Goal: Task Accomplishment & Management: Use online tool/utility

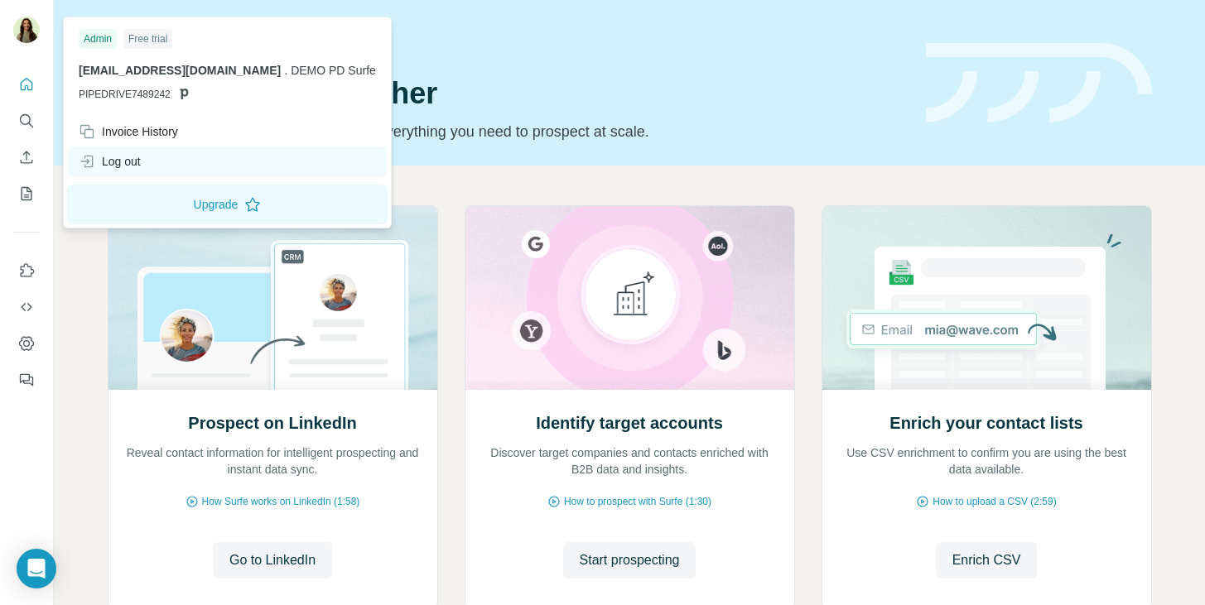
click at [132, 170] on div "Log out" at bounding box center [227, 162] width 317 height 30
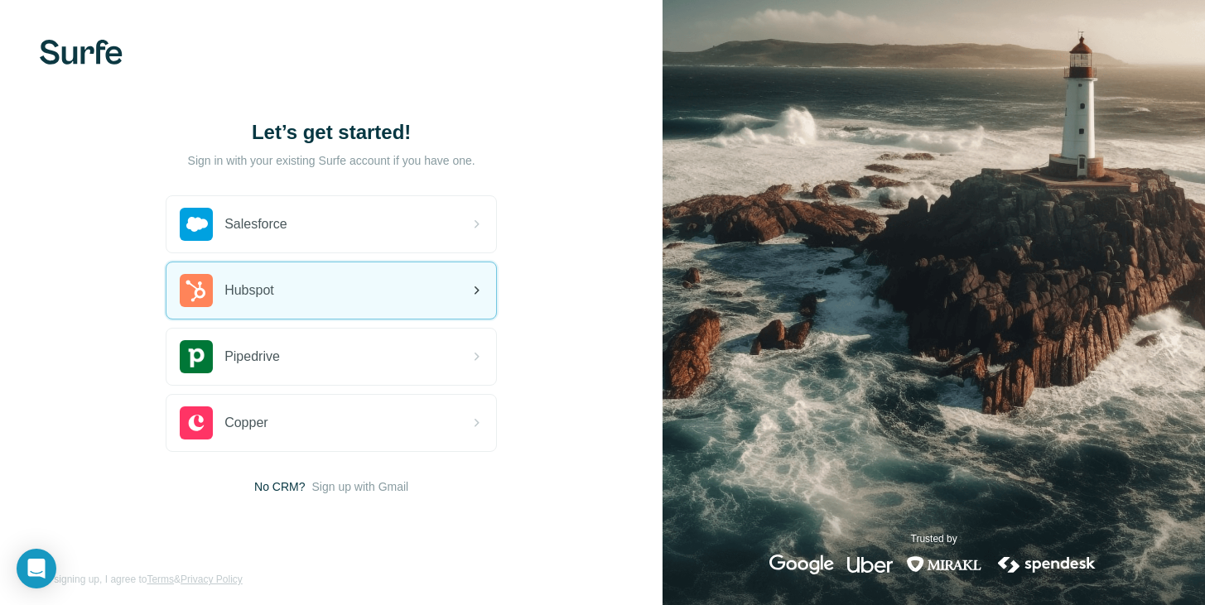
click at [272, 309] on div "Hubspot" at bounding box center [331, 290] width 330 height 56
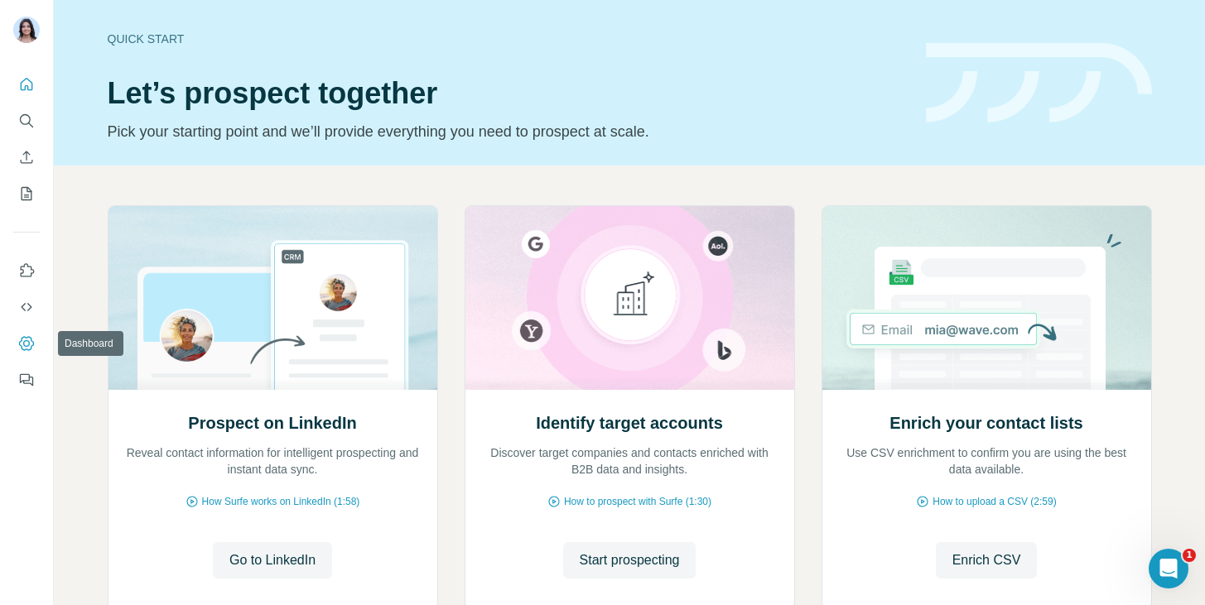
click at [31, 334] on button "Dashboard" at bounding box center [26, 344] width 26 height 30
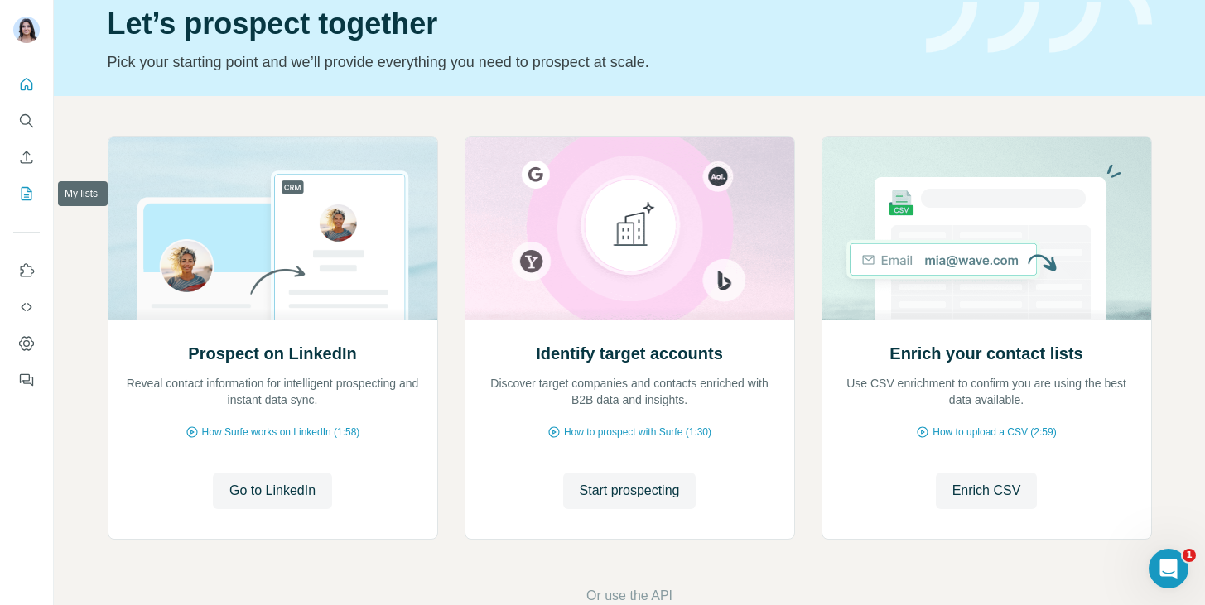
click at [29, 193] on icon "My lists" at bounding box center [26, 193] width 17 height 17
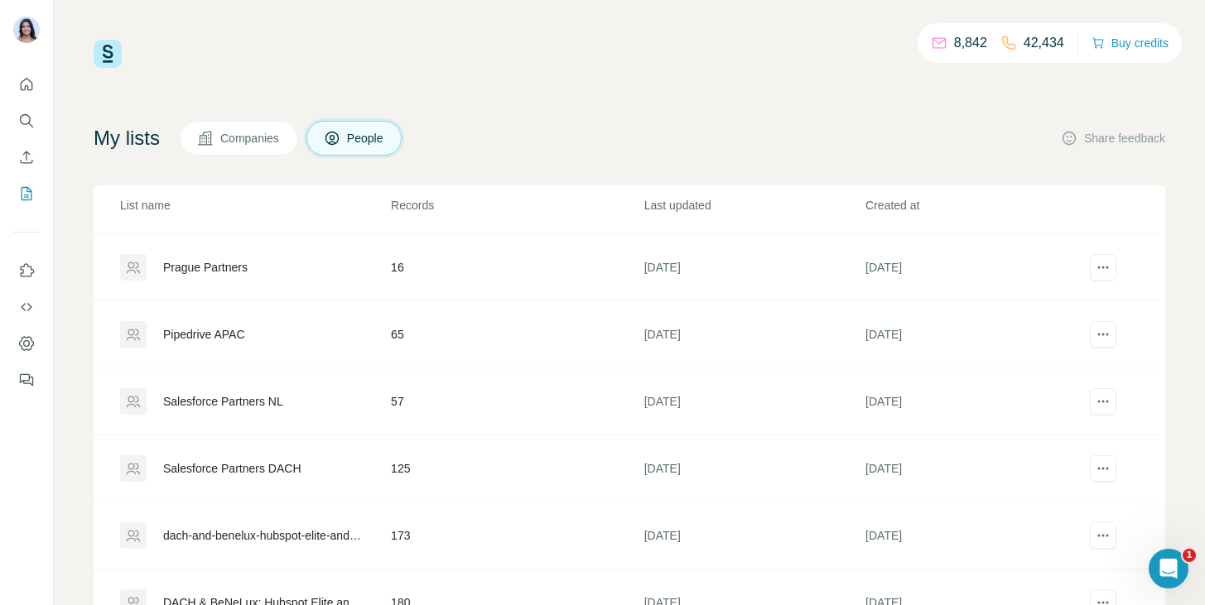
scroll to position [69, 0]
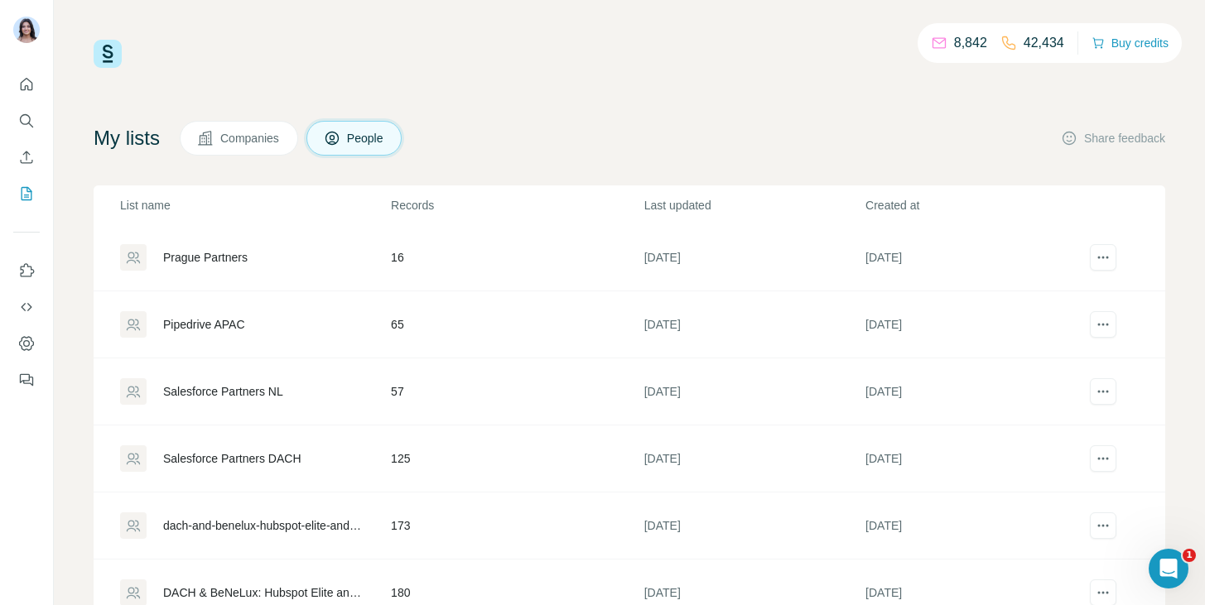
click at [237, 259] on div "Prague Partners" at bounding box center [205, 257] width 84 height 17
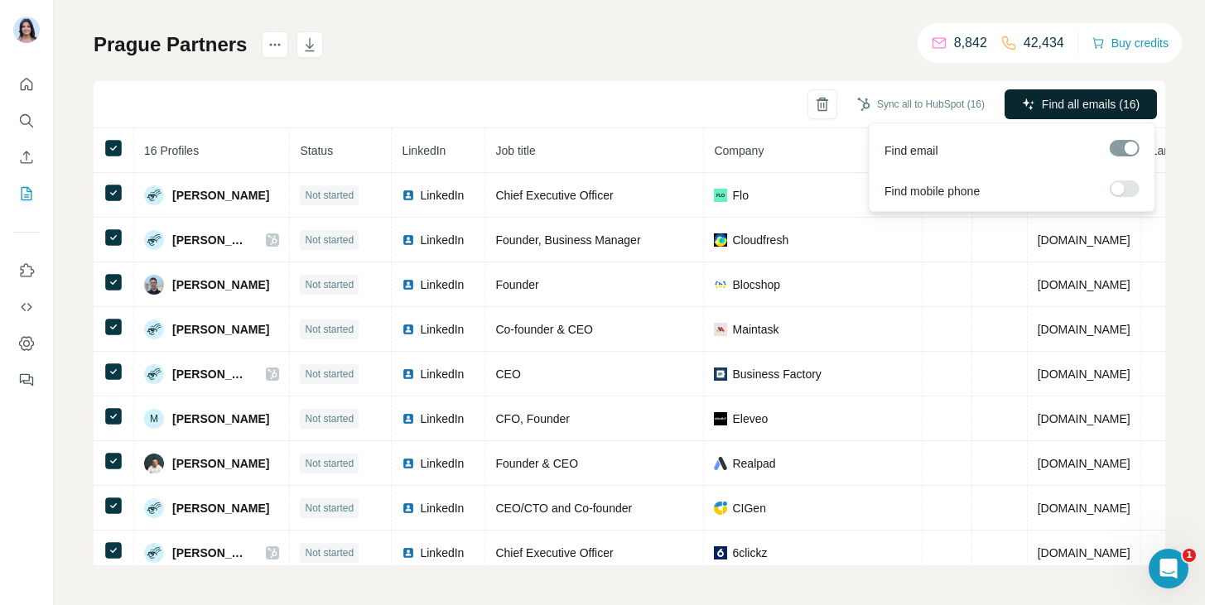
click at [1063, 90] on button "Find all emails (16)" at bounding box center [1080, 104] width 152 height 30
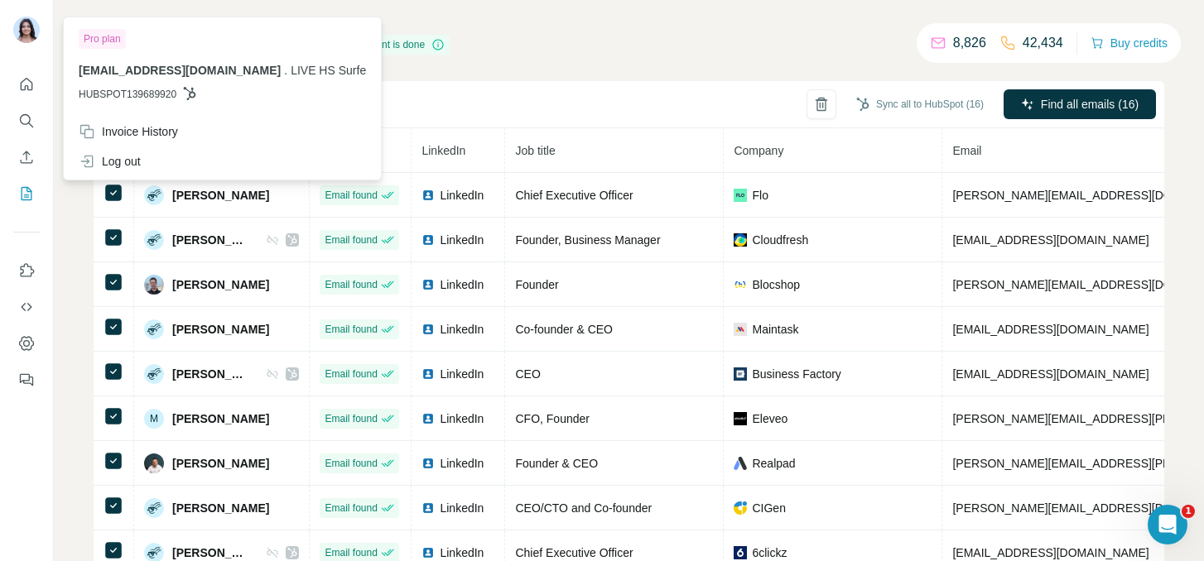
click at [22, 27] on img at bounding box center [26, 30] width 26 height 26
click at [22, 79] on icon "Quick start" at bounding box center [26, 84] width 17 height 17
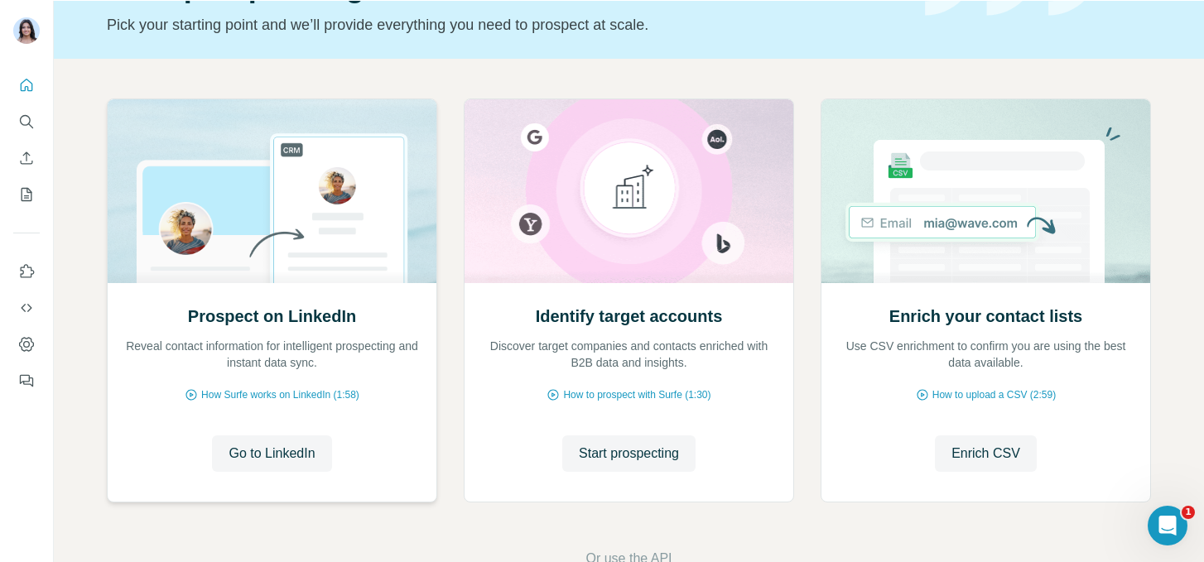
scroll to position [154, 0]
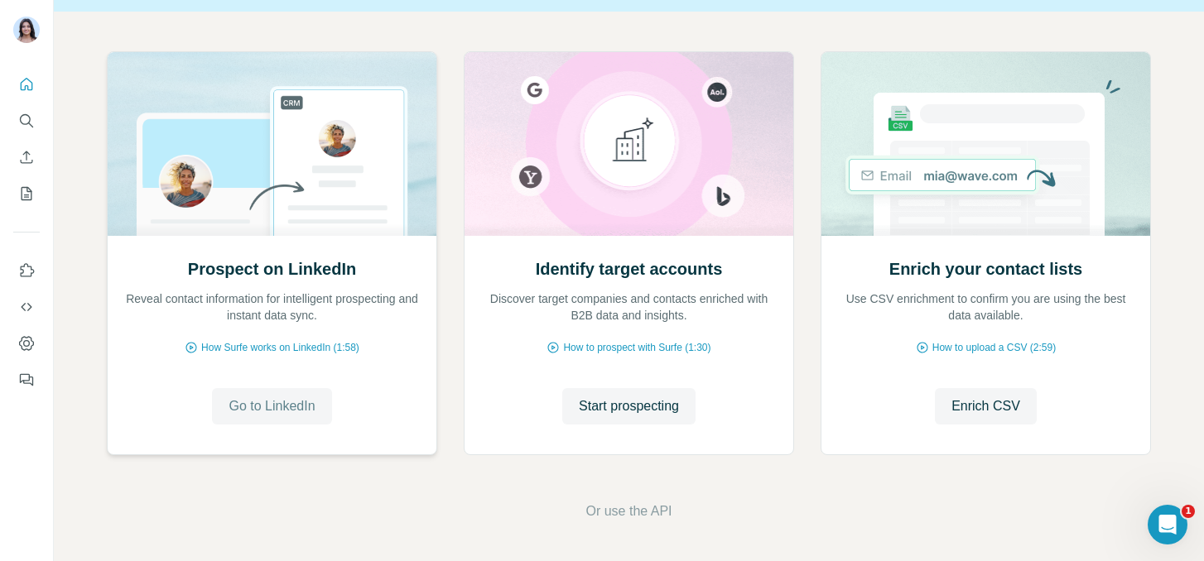
click at [277, 402] on span "Go to LinkedIn" at bounding box center [272, 407] width 86 height 20
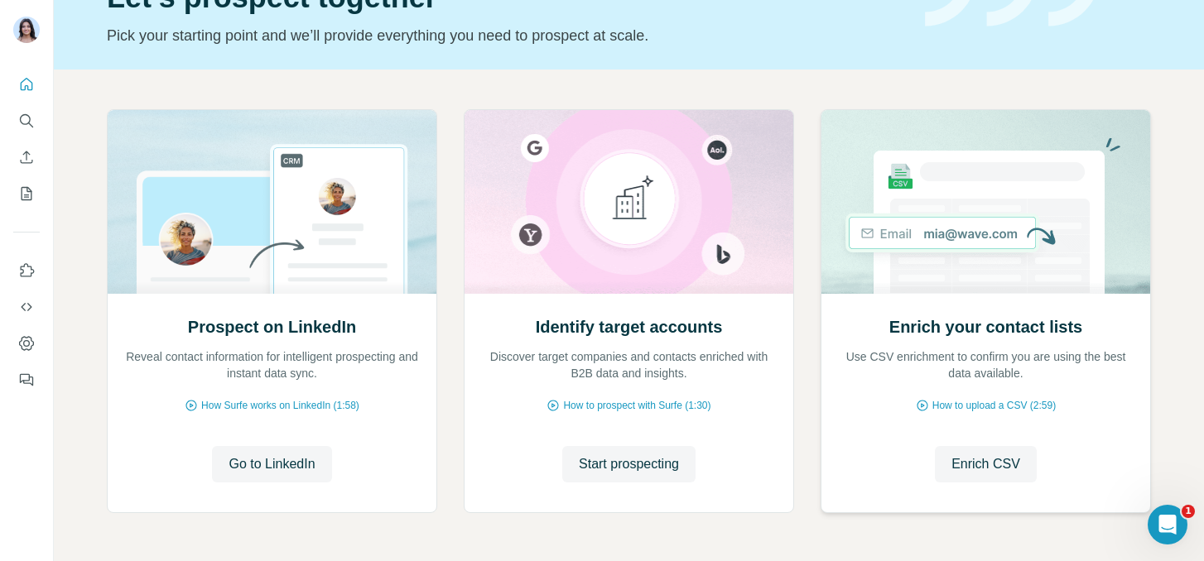
scroll to position [97, 0]
click at [667, 464] on span "Start prospecting" at bounding box center [629, 464] width 100 height 20
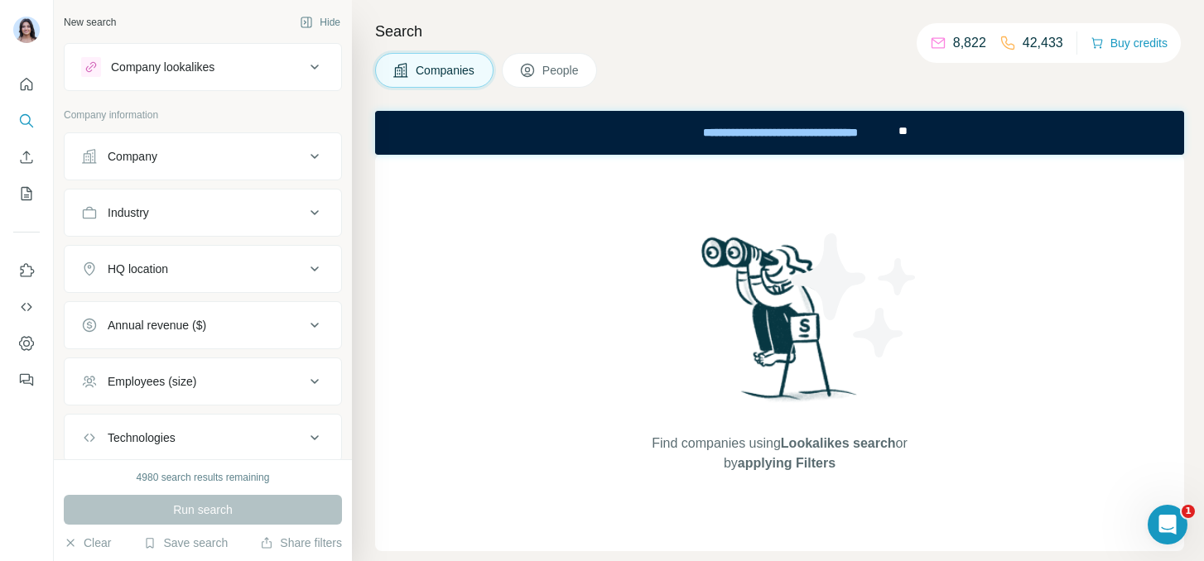
click at [171, 167] on button "Company" at bounding box center [203, 157] width 277 height 40
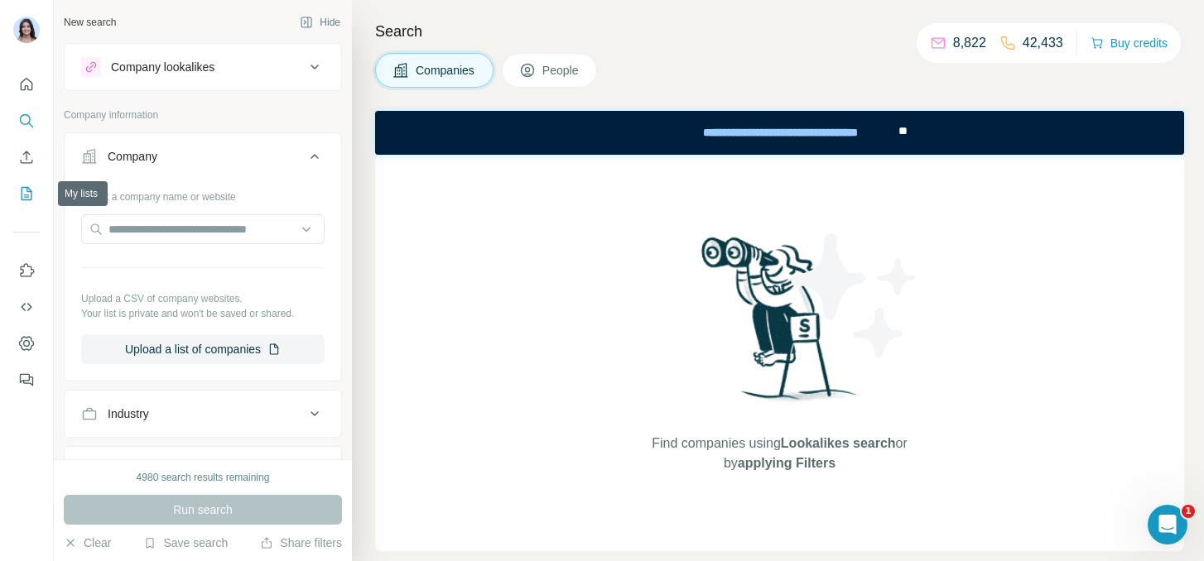
click at [26, 201] on icon "My lists" at bounding box center [26, 193] width 17 height 17
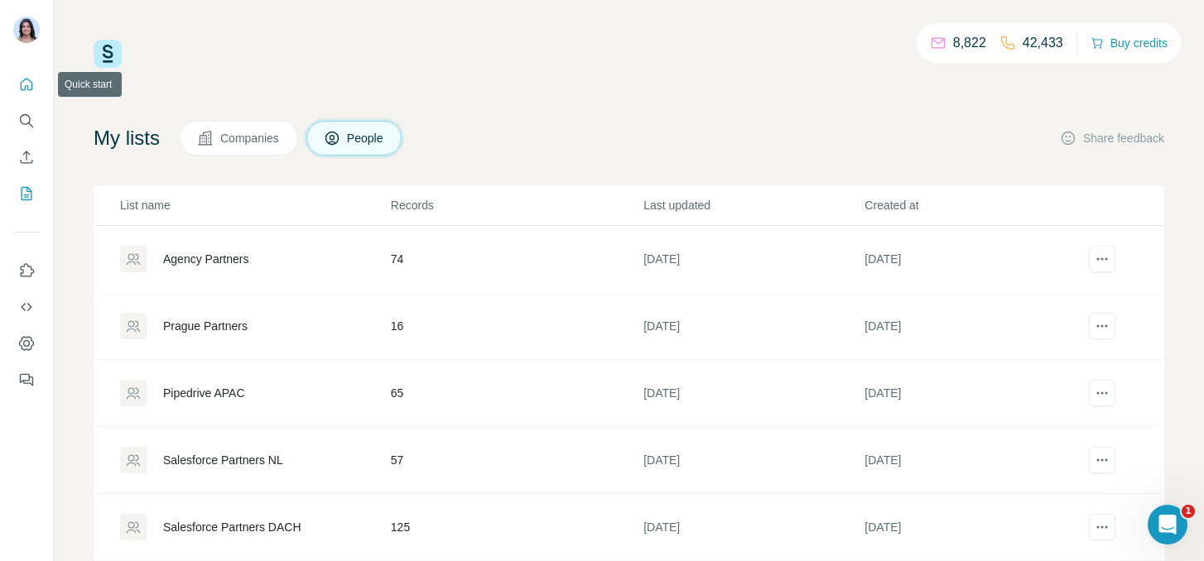
click at [25, 94] on button "Quick start" at bounding box center [26, 85] width 26 height 30
